Goal: Transaction & Acquisition: Purchase product/service

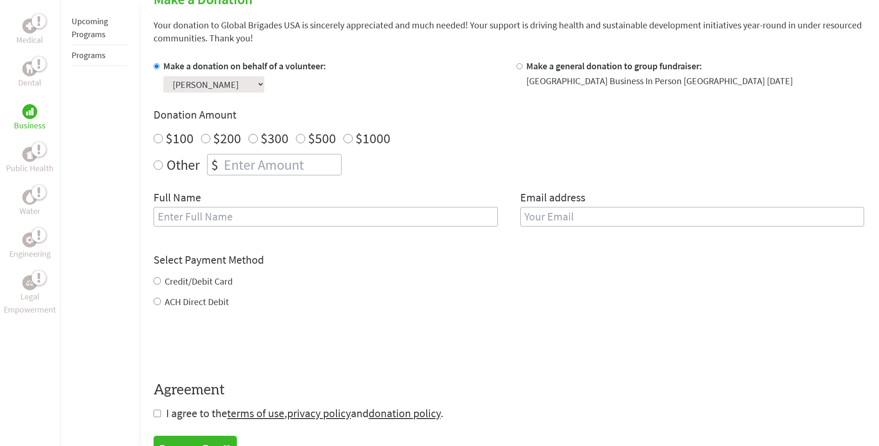
scroll to position [212, 0]
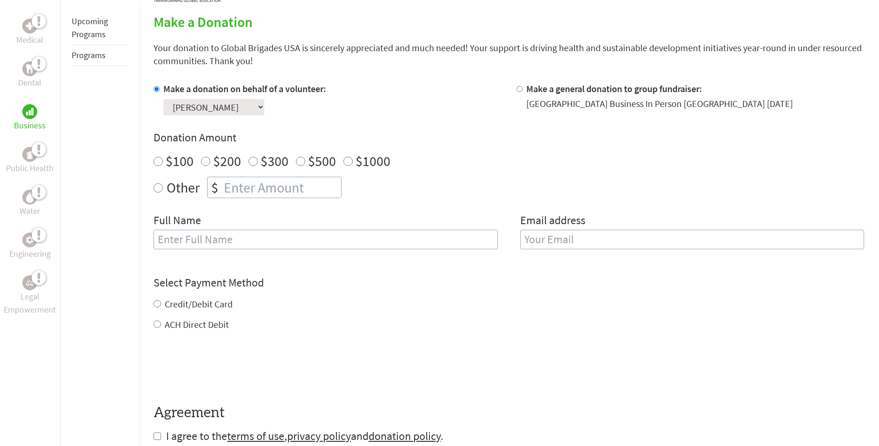
select select "7F0EDFCF-8D8F-11F0-9E6E-42010A400005"
click at [158, 157] on input "$100" at bounding box center [158, 161] width 9 height 9
radio input "true"
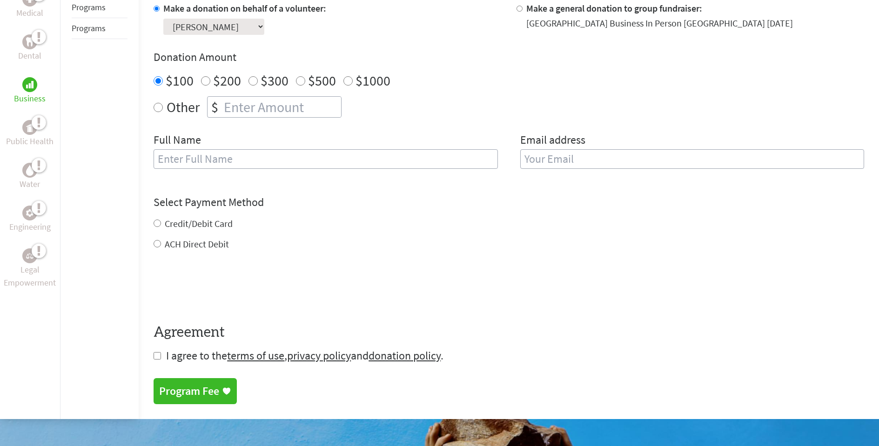
scroll to position [320, 0]
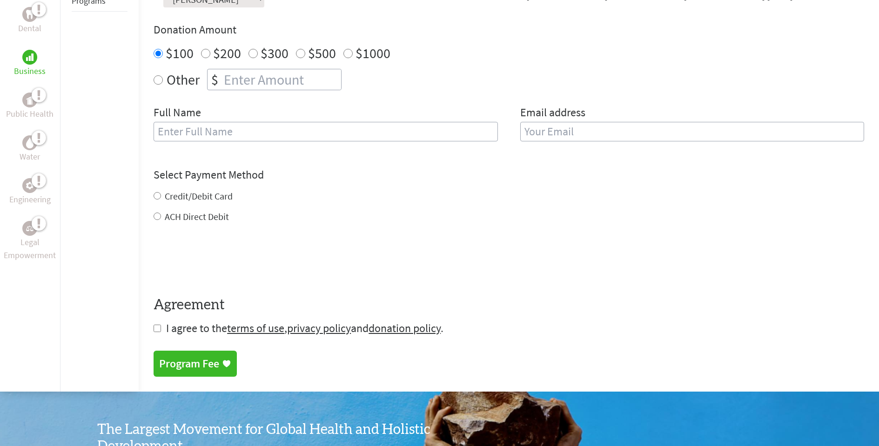
click at [158, 325] on input "checkbox" at bounding box center [157, 328] width 7 height 7
checkbox input "true"
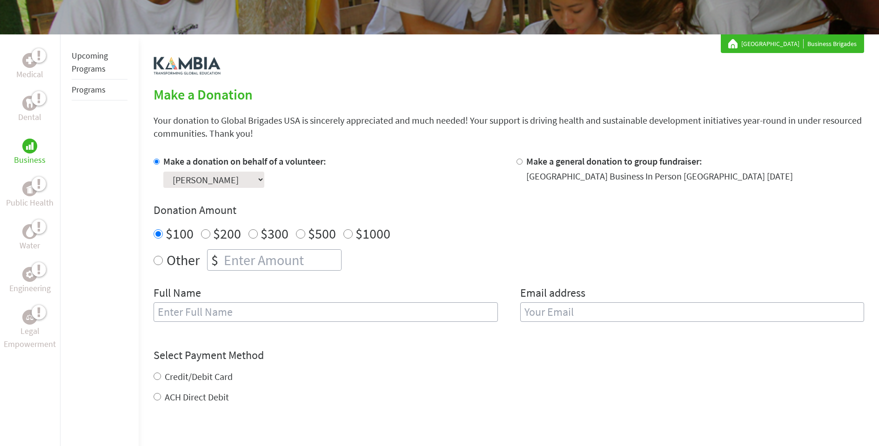
click at [517, 161] on input "Make a general donation to group fundraiser:" at bounding box center [519, 162] width 6 height 6
radio input "true"
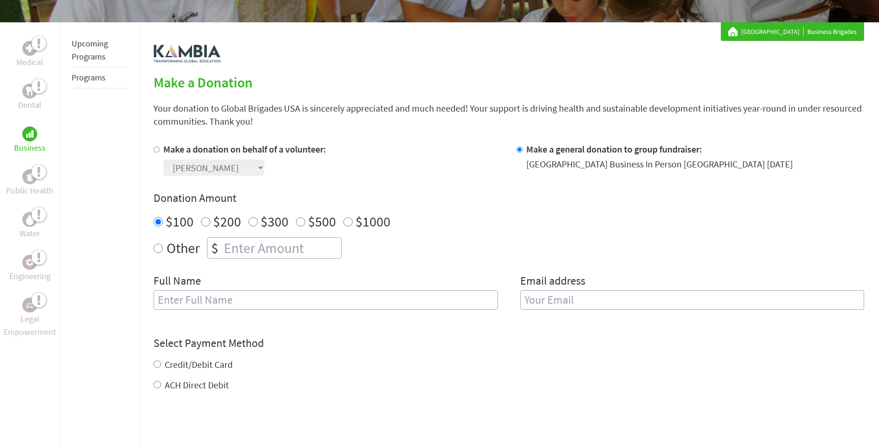
scroll to position [0, 0]
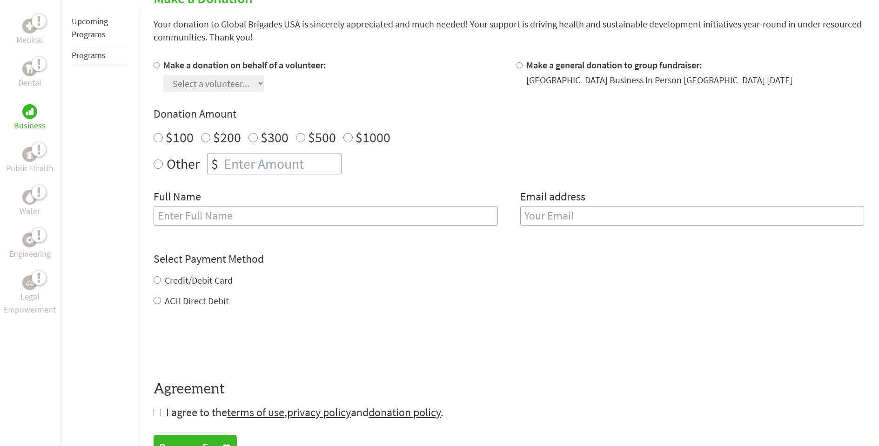
scroll to position [307, 0]
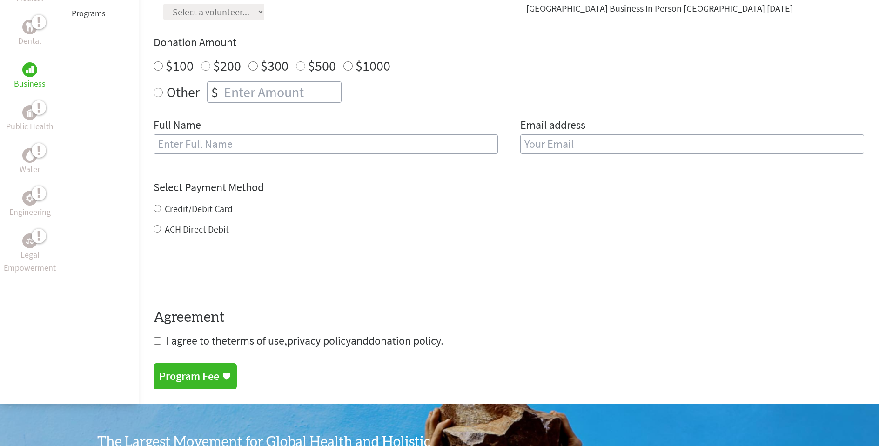
click at [160, 339] on input "checkbox" at bounding box center [157, 340] width 7 height 7
checkbox input "true"
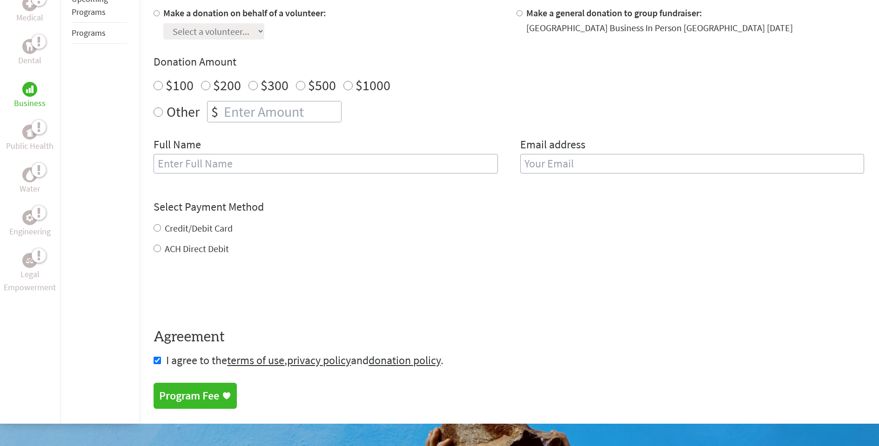
scroll to position [0, 0]
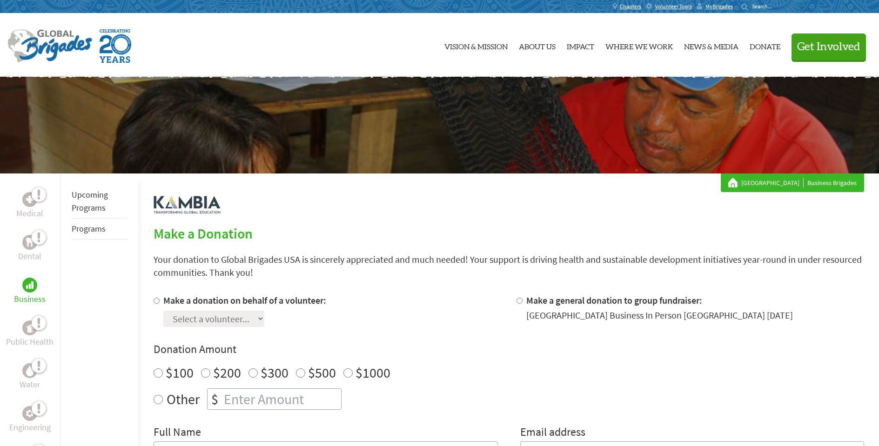
click at [521, 302] on div at bounding box center [521, 310] width 10 height 33
click at [518, 304] on input "Make a general donation to group fundraiser:" at bounding box center [519, 301] width 6 height 6
radio input "true"
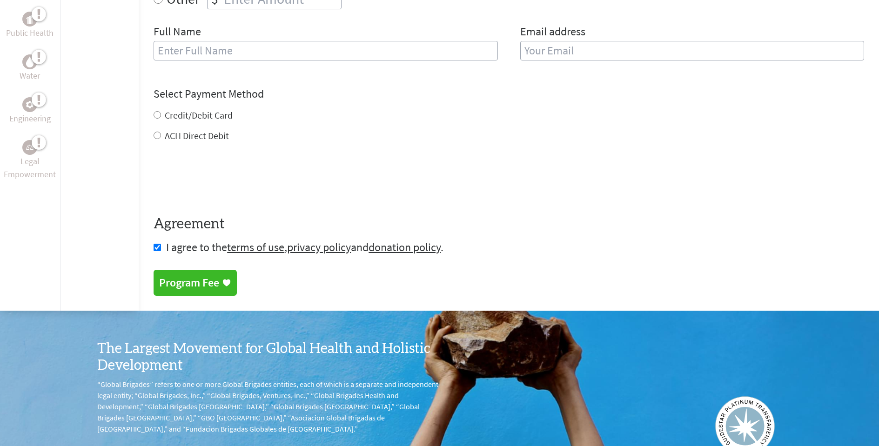
scroll to position [384, 0]
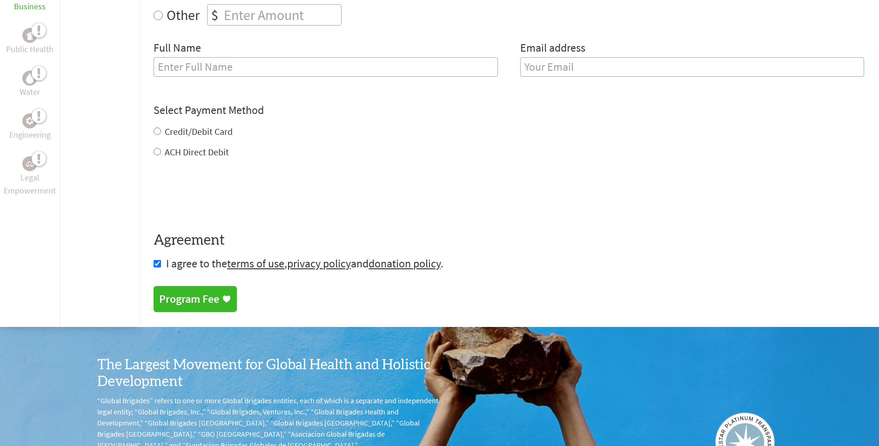
click at [155, 129] on input "Credit/Debit Card" at bounding box center [157, 130] width 7 height 7
radio input "true"
click at [157, 151] on input "ACH Direct Debit" at bounding box center [157, 151] width 7 height 7
radio input "true"
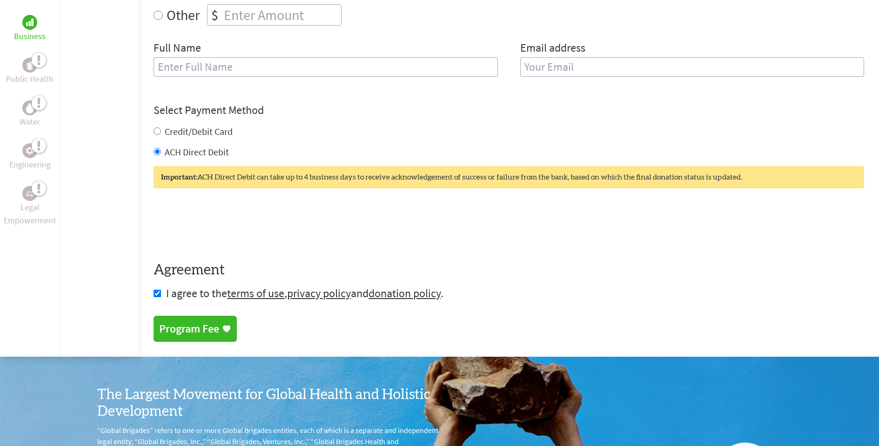
click at [157, 127] on input "Credit/Debit Card" at bounding box center [157, 130] width 7 height 7
radio input "true"
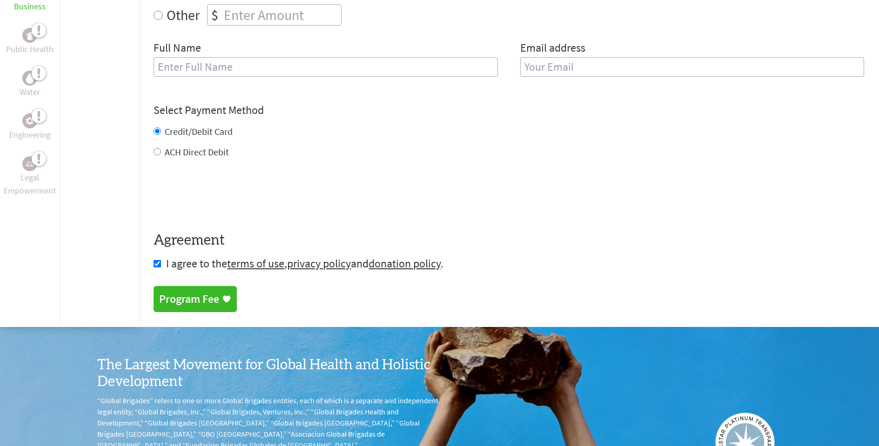
click at [456, 165] on form "Make a donation on behalf of a volunteer: Select a volunteer... Andrew Barnhart…" at bounding box center [509, 90] width 710 height 361
drag, startPoint x: 449, startPoint y: 178, endPoint x: 428, endPoint y: 179, distance: 20.5
click at [449, 178] on div "0cAFcWeA6BTxZzKi_47Y7Q7HF75ZrgxEEKZ3M9DW_XuTNGc5QTf9Mi0w_296LDTToYBsNG1Ty3UurOt…" at bounding box center [509, 195] width 710 height 36
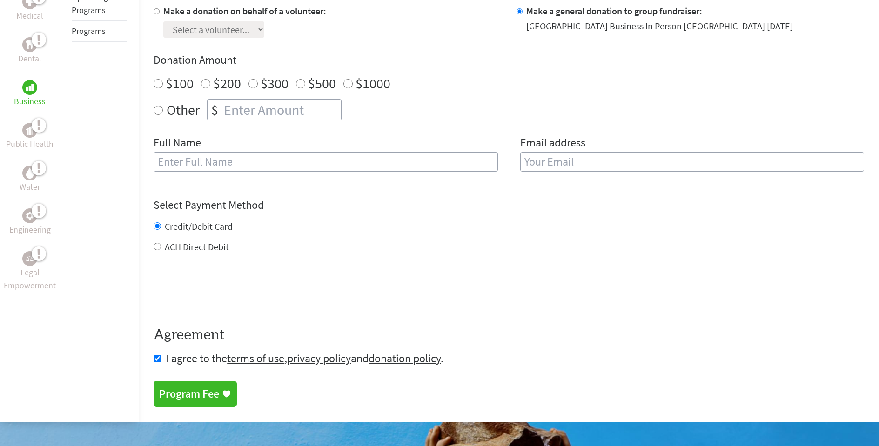
scroll to position [0, 0]
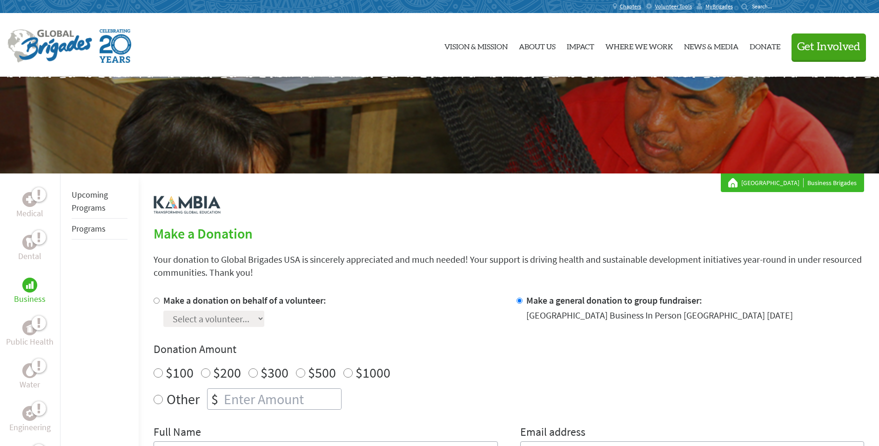
click at [283, 210] on div "Make a Donation Your donation to Global Brigades USA is sincerely appreciated a…" at bounding box center [509, 453] width 710 height 515
